Goal: Transaction & Acquisition: Download file/media

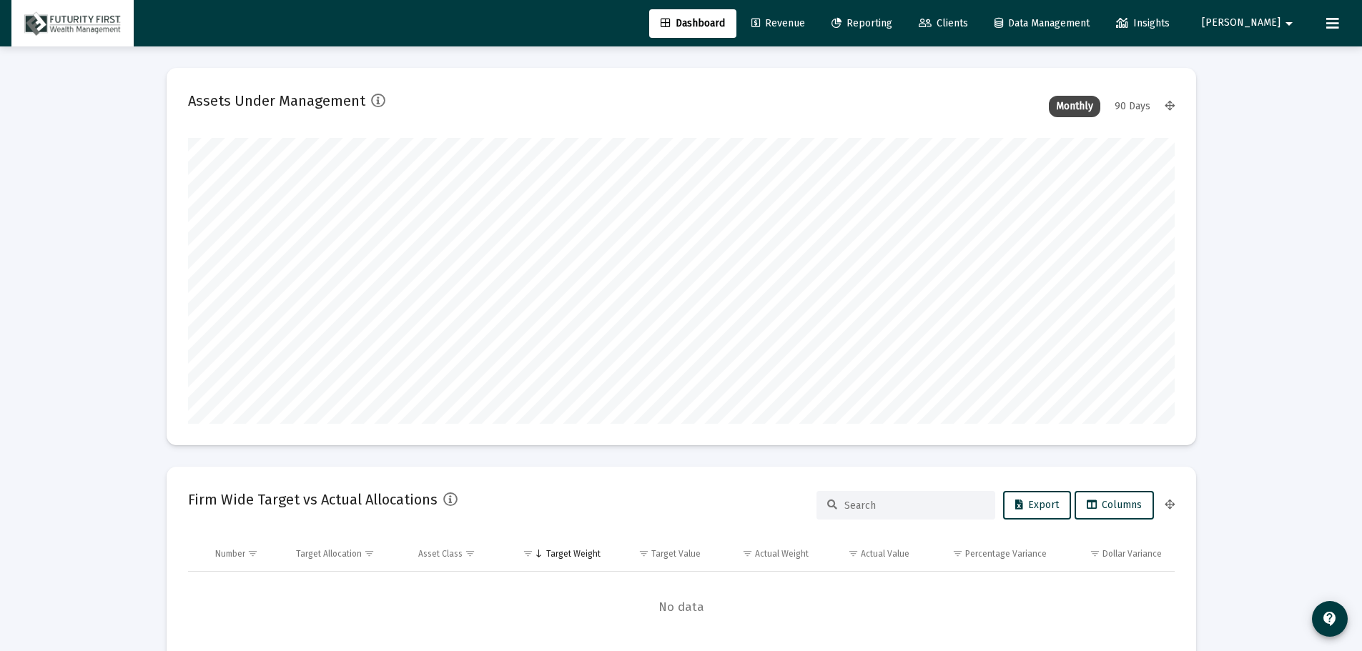
scroll to position [286, 987]
type input "[DATE]"
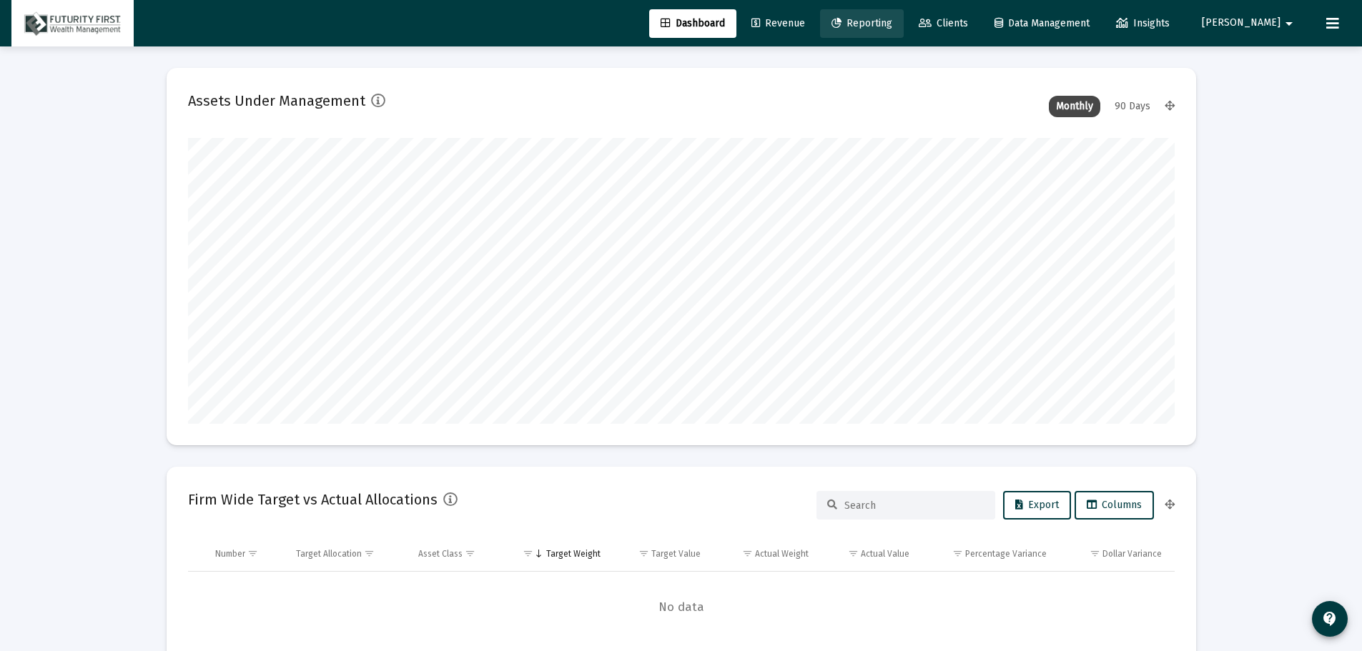
click at [892, 27] on span "Reporting" at bounding box center [861, 23] width 61 height 12
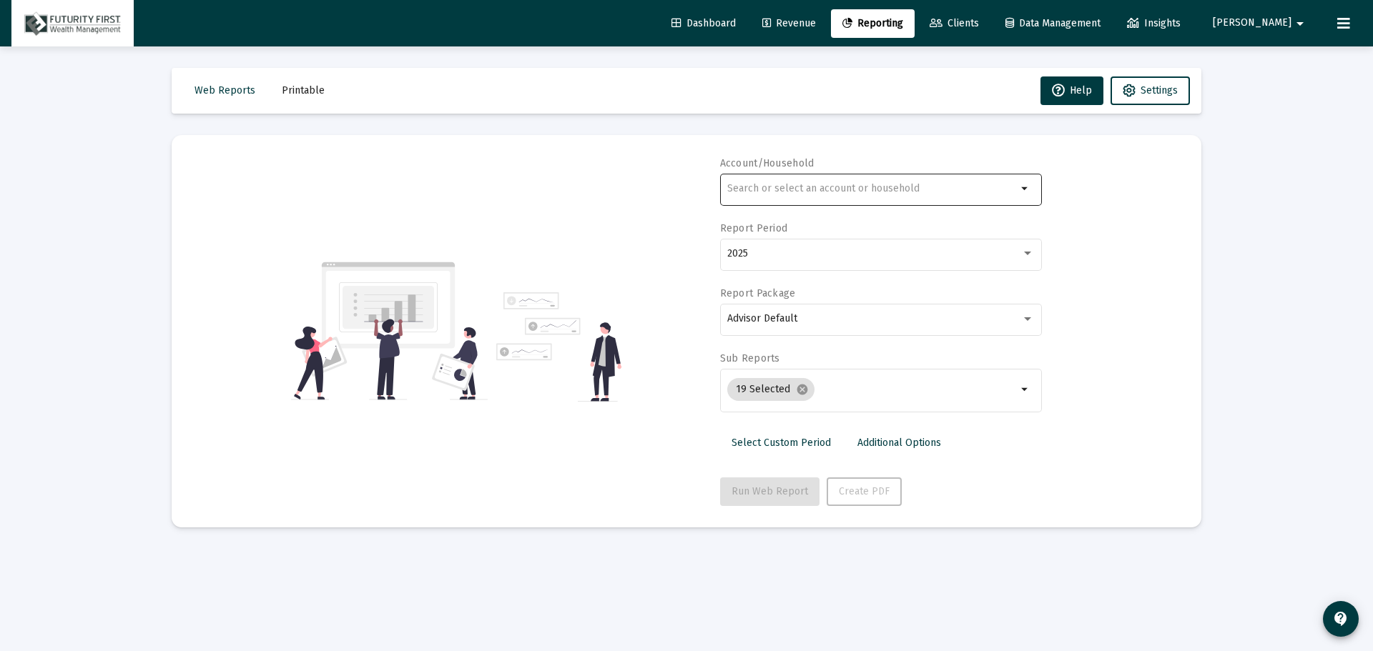
click at [766, 179] on div at bounding box center [872, 188] width 290 height 35
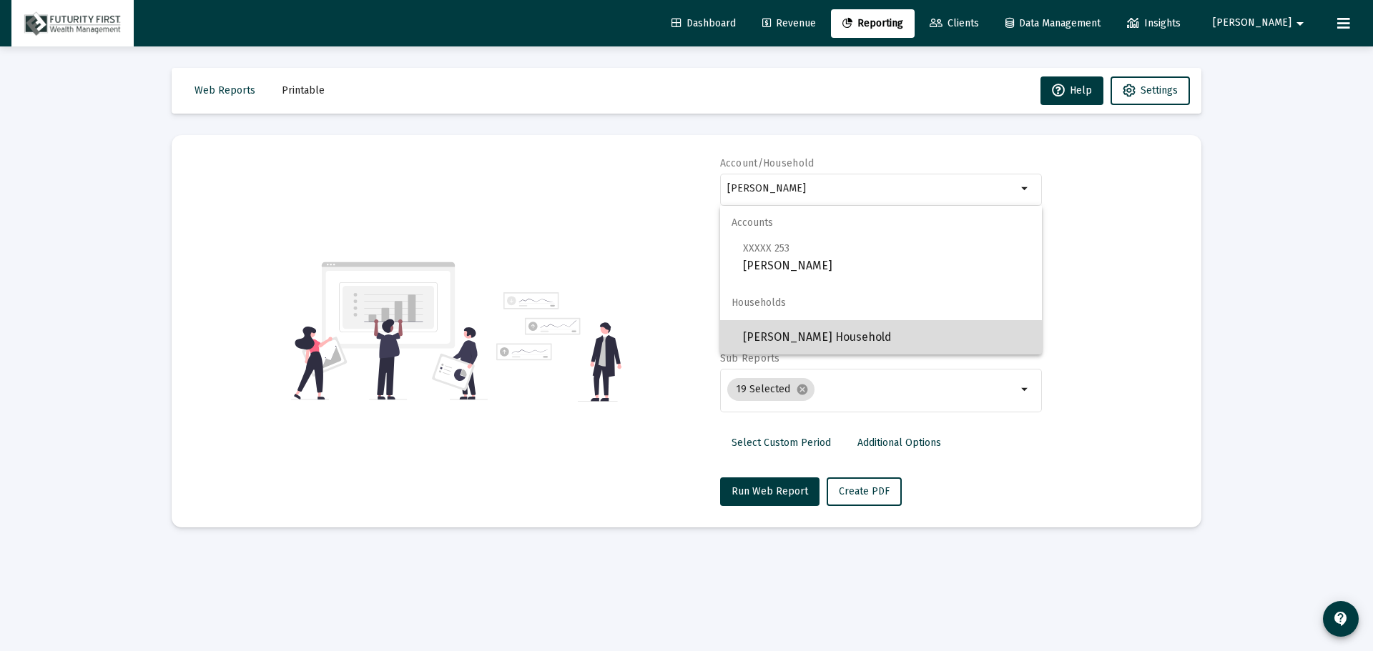
click at [797, 340] on span "[PERSON_NAME] Household" at bounding box center [886, 337] width 287 height 34
type input "[PERSON_NAME] Household"
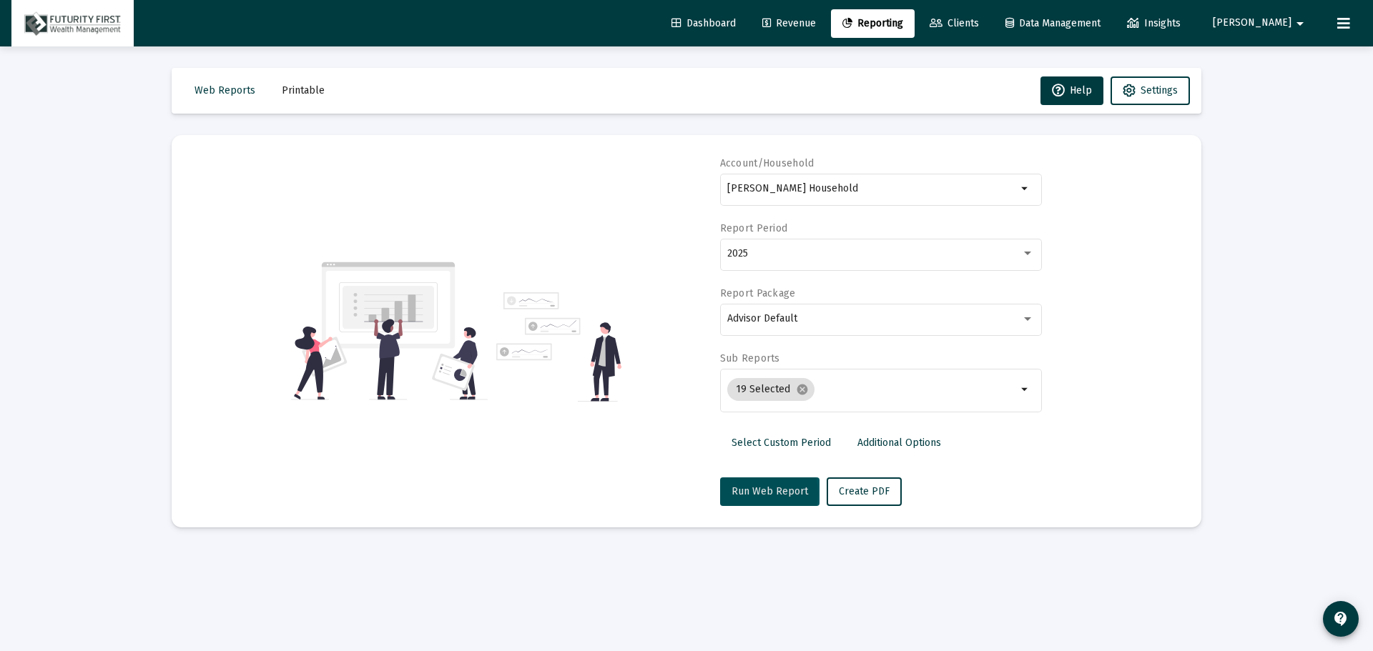
click at [753, 493] on span "Run Web Report" at bounding box center [769, 491] width 76 height 12
select select "View all"
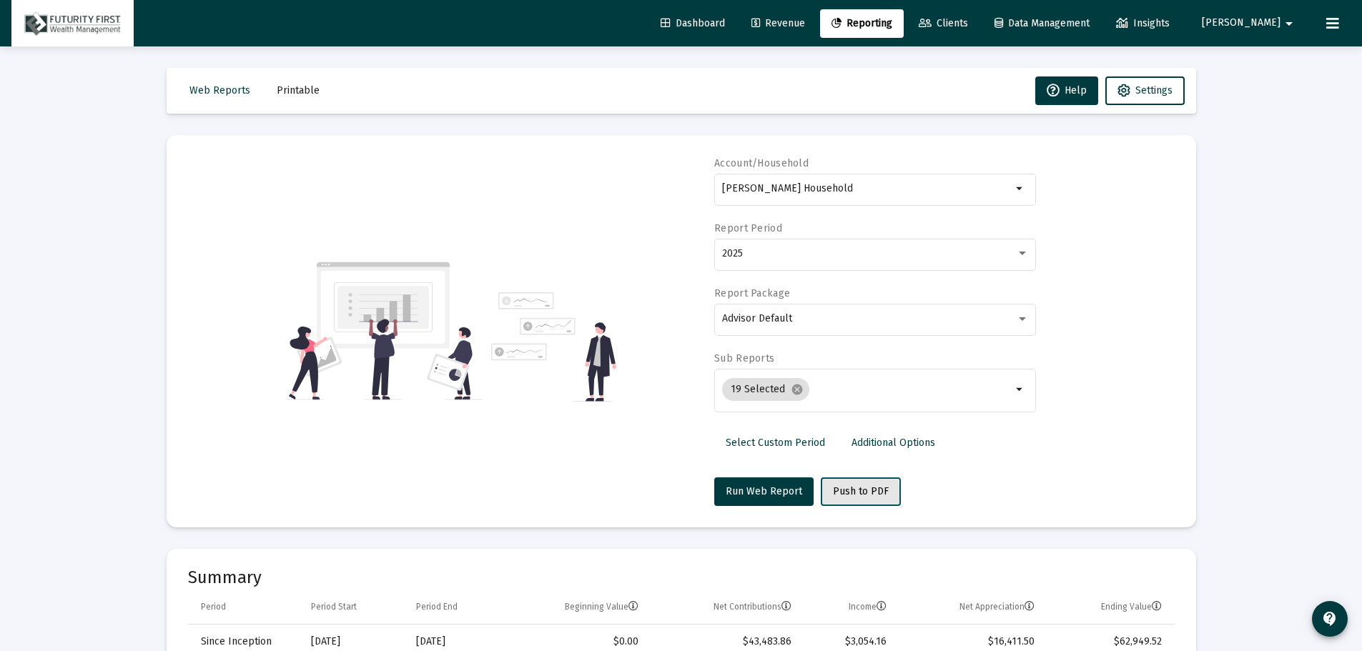
click at [844, 493] on span "Push to PDF" at bounding box center [861, 491] width 56 height 12
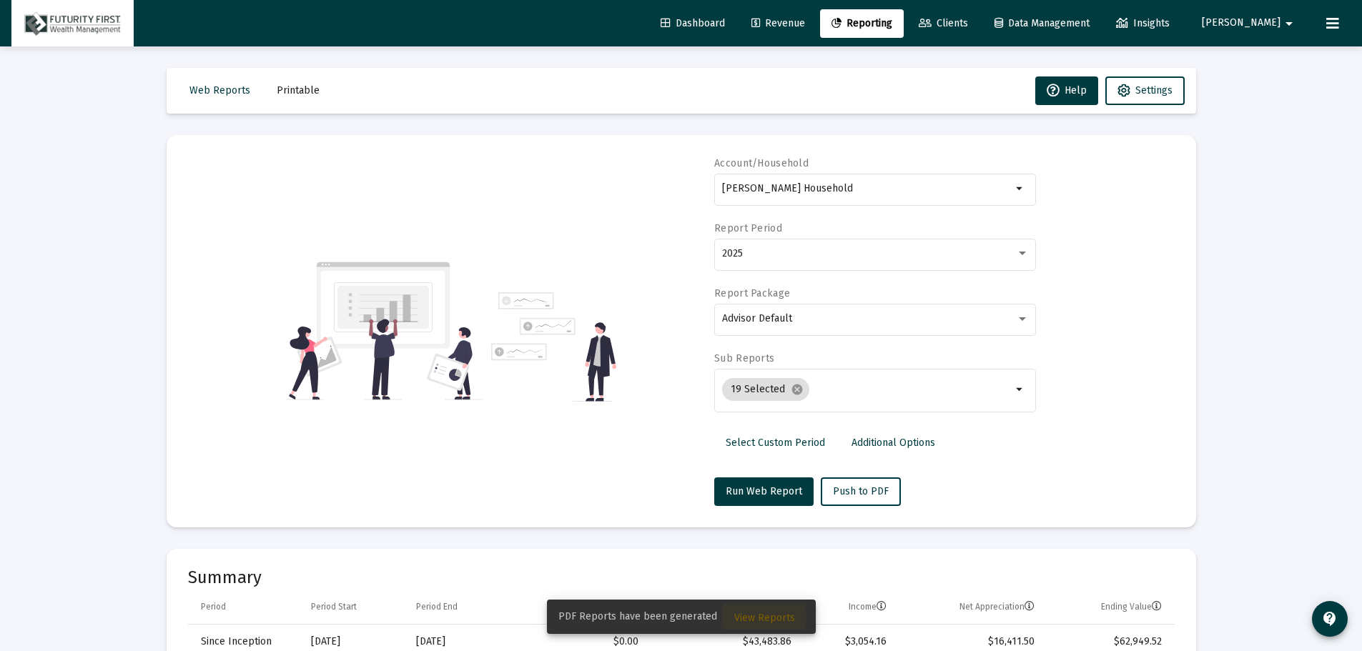
click at [754, 618] on span "View Reports" at bounding box center [764, 618] width 61 height 12
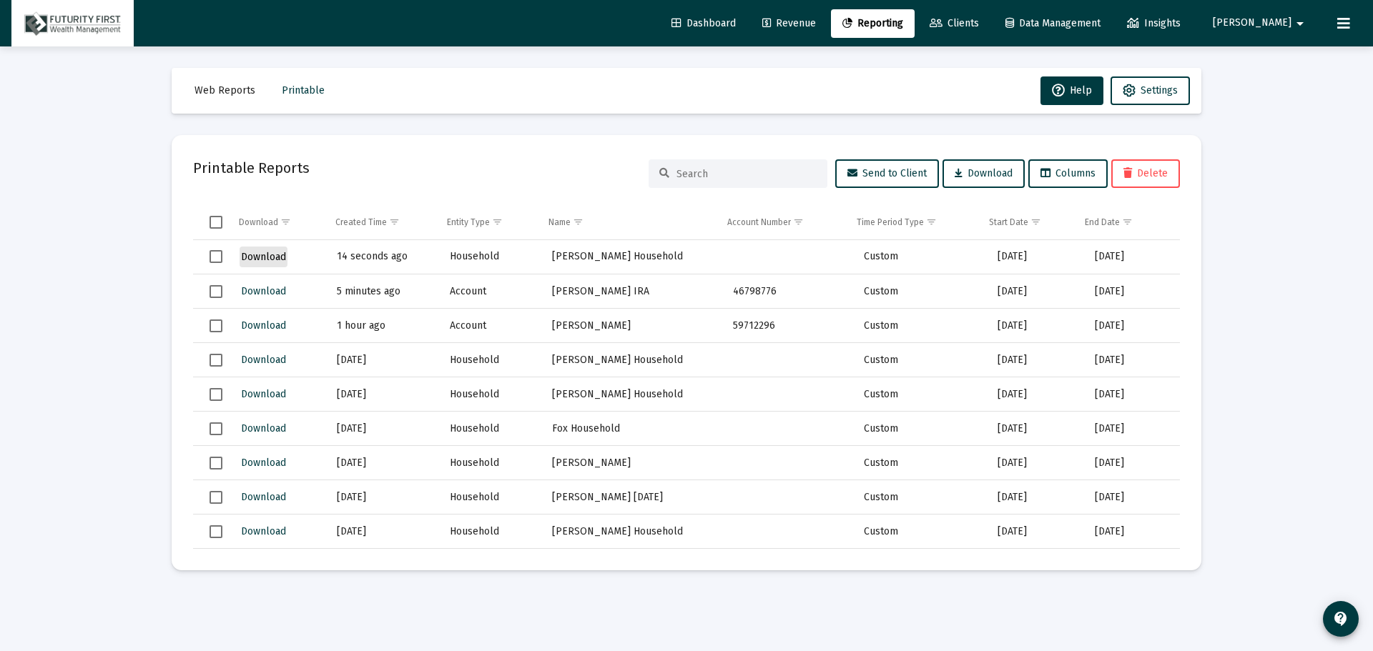
click at [255, 257] on span "Download" at bounding box center [263, 257] width 45 height 12
